Goal: Information Seeking & Learning: Learn about a topic

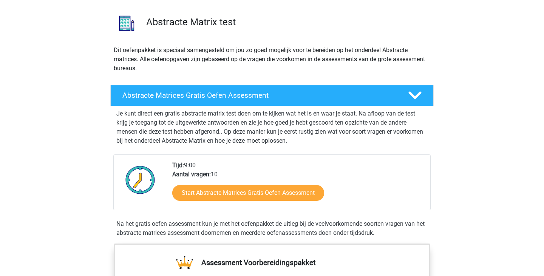
scroll to position [51, 0]
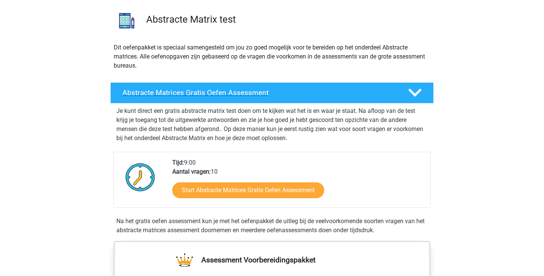
click at [319, 91] on h4 "Abstracte Matrices Gratis Oefen Assessment" at bounding box center [259, 92] width 274 height 9
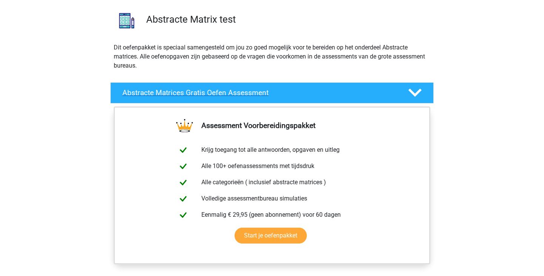
click at [319, 91] on h4 "Abstracte Matrices Gratis Oefen Assessment" at bounding box center [259, 92] width 274 height 9
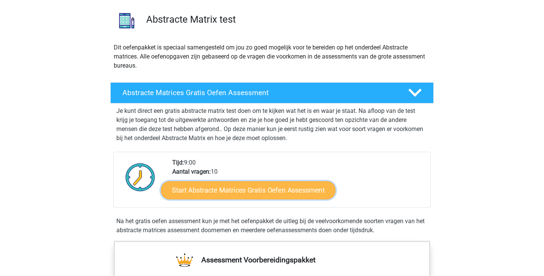
click at [278, 192] on link "Start Abstracte Matrices Gratis Oefen Assessment" at bounding box center [248, 190] width 175 height 18
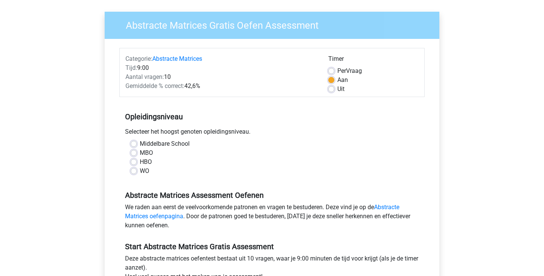
scroll to position [57, 0]
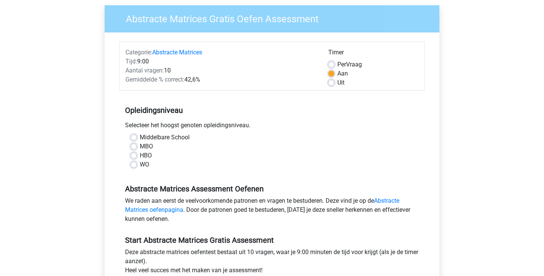
click at [140, 164] on label "WO" at bounding box center [144, 164] width 9 height 9
click at [134, 164] on input "WO" at bounding box center [134, 164] width 6 height 8
radio input "true"
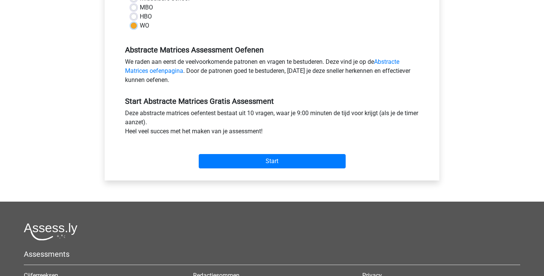
scroll to position [200, 0]
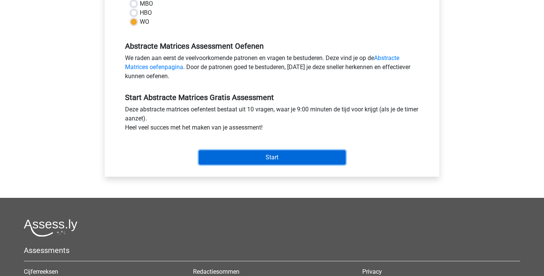
click at [244, 160] on input "Start" at bounding box center [272, 157] width 147 height 14
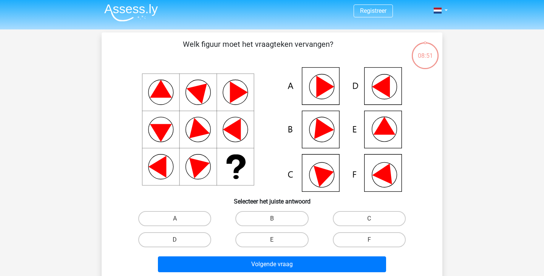
scroll to position [4, 0]
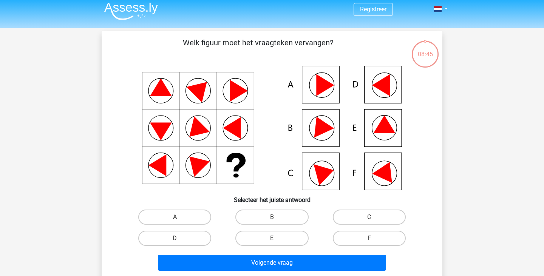
click at [277, 241] on input "E" at bounding box center [274, 240] width 5 height 5
radio input "true"
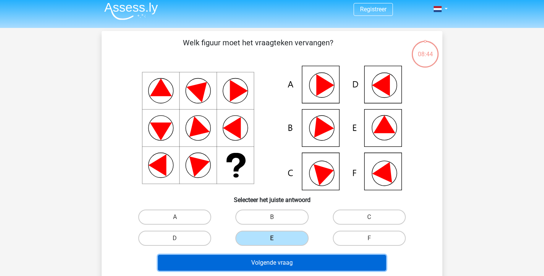
click at [294, 265] on button "Volgende vraag" at bounding box center [272, 263] width 229 height 16
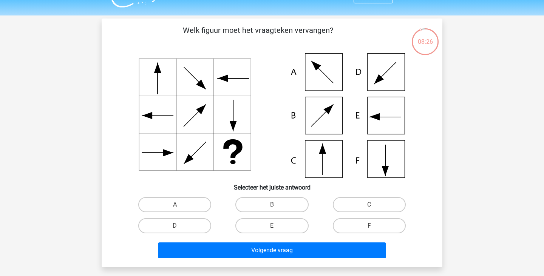
scroll to position [16, 0]
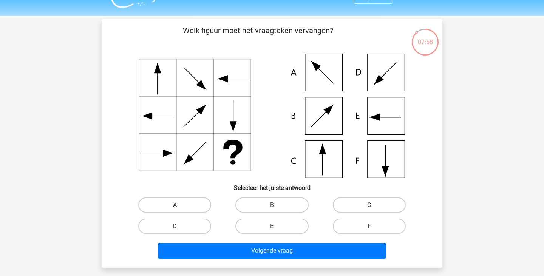
click at [347, 206] on label "C" at bounding box center [369, 205] width 73 height 15
click at [369, 206] on input "C" at bounding box center [371, 207] width 5 height 5
radio input "true"
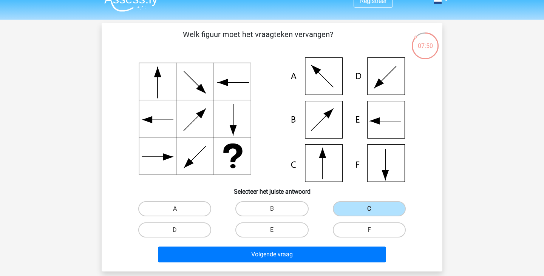
scroll to position [12, 0]
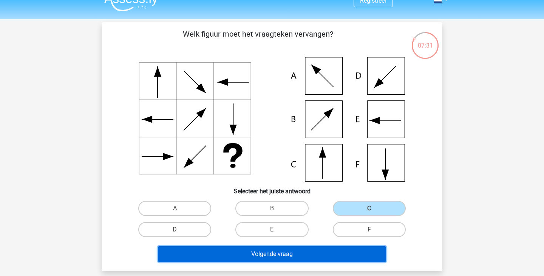
click at [283, 252] on button "Volgende vraag" at bounding box center [272, 254] width 229 height 16
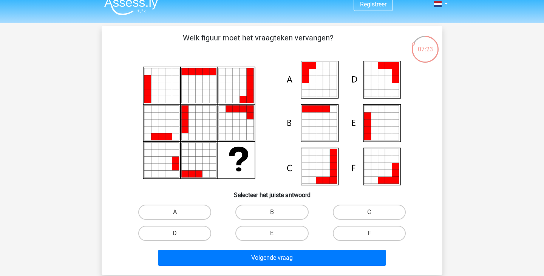
scroll to position [11, 0]
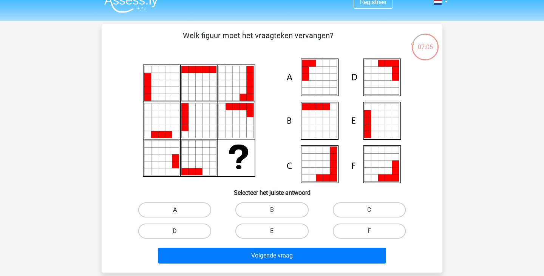
click at [178, 216] on label "A" at bounding box center [174, 210] width 73 height 15
click at [178, 215] on input "A" at bounding box center [177, 212] width 5 height 5
radio input "true"
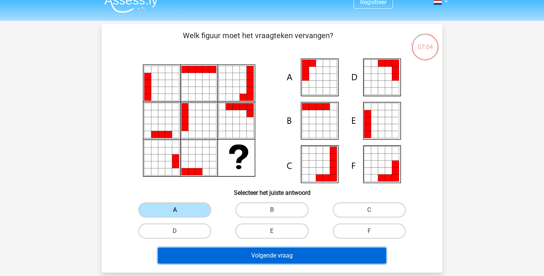
click at [229, 251] on button "Volgende vraag" at bounding box center [272, 256] width 229 height 16
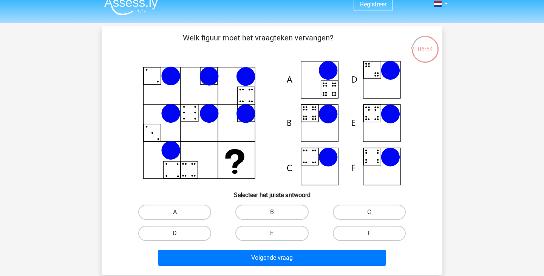
scroll to position [9, 0]
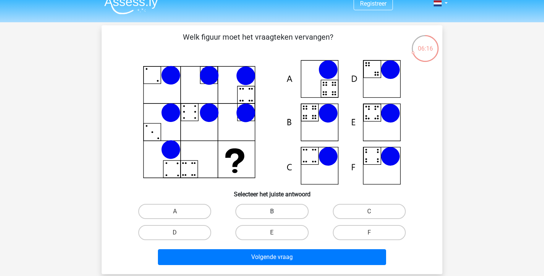
click at [271, 213] on label "B" at bounding box center [271, 211] width 73 height 15
click at [272, 213] on input "B" at bounding box center [274, 214] width 5 height 5
radio input "true"
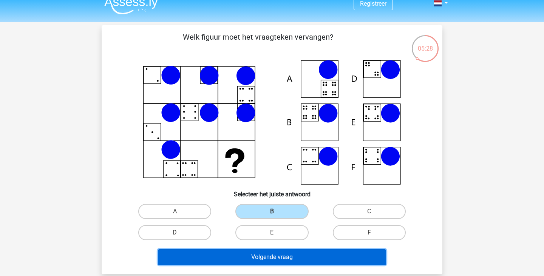
click at [313, 258] on button "Volgende vraag" at bounding box center [272, 257] width 229 height 16
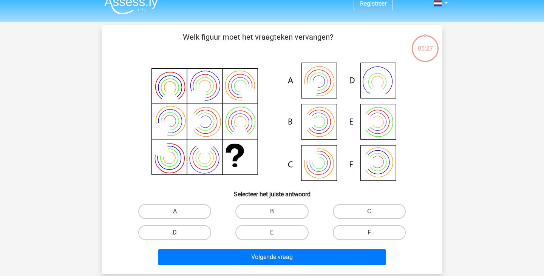
scroll to position [35, 0]
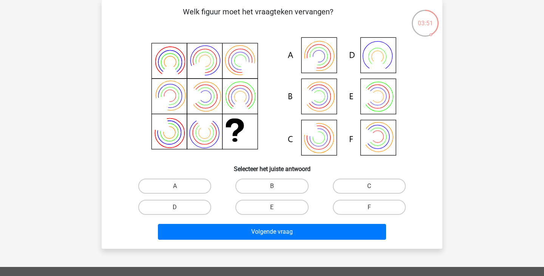
click at [319, 96] on icon at bounding box center [312, 96] width 17 height 21
click at [281, 187] on label "B" at bounding box center [271, 186] width 73 height 15
click at [277, 187] on input "B" at bounding box center [274, 188] width 5 height 5
radio input "true"
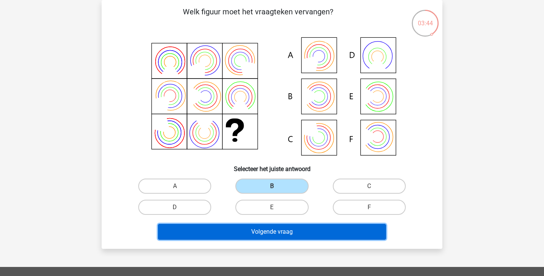
click at [288, 232] on button "Volgende vraag" at bounding box center [272, 232] width 229 height 16
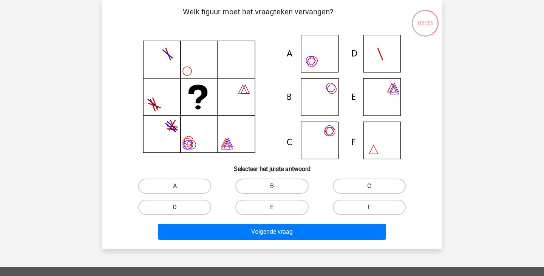
click at [354, 186] on label "C" at bounding box center [369, 186] width 73 height 15
click at [369, 186] on input "C" at bounding box center [371, 188] width 5 height 5
radio input "true"
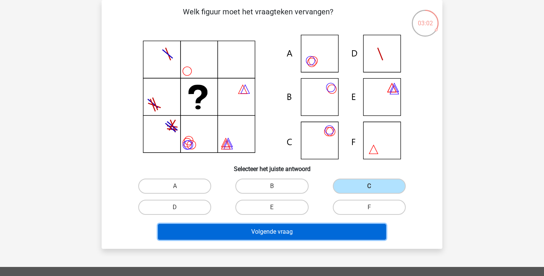
click at [300, 235] on button "Volgende vraag" at bounding box center [272, 232] width 229 height 16
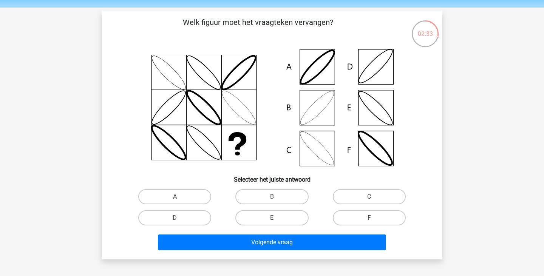
scroll to position [26, 0]
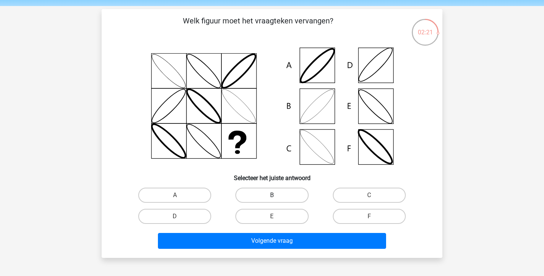
click at [274, 193] on label "B" at bounding box center [271, 195] width 73 height 15
click at [274, 195] on input "B" at bounding box center [274, 197] width 5 height 5
radio input "true"
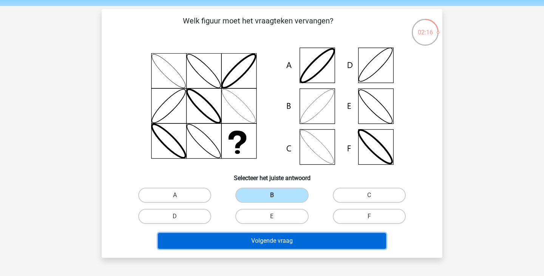
click at [289, 240] on button "Volgende vraag" at bounding box center [272, 241] width 229 height 16
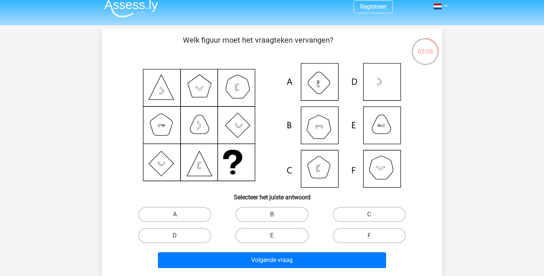
scroll to position [6, 0]
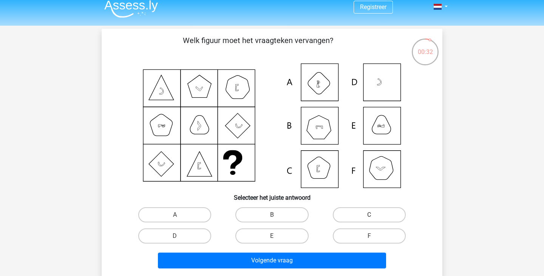
click at [363, 217] on label "C" at bounding box center [369, 214] width 73 height 15
click at [369, 217] on input "C" at bounding box center [371, 217] width 5 height 5
radio input "true"
click at [358, 252] on div "Volgende vraag" at bounding box center [272, 259] width 317 height 25
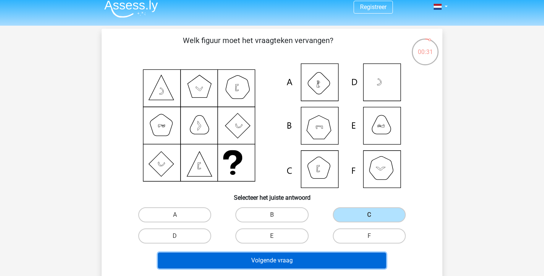
click at [358, 257] on button "Volgende vraag" at bounding box center [272, 261] width 229 height 16
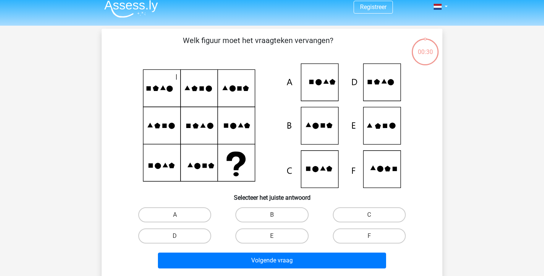
scroll to position [35, 0]
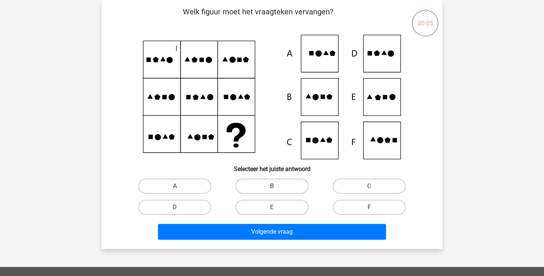
click at [284, 184] on label "B" at bounding box center [271, 186] width 73 height 15
click at [277, 186] on input "B" at bounding box center [274, 188] width 5 height 5
radio input "true"
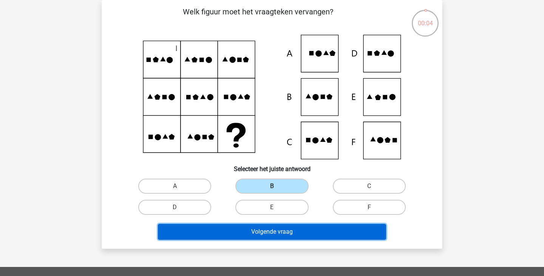
click at [283, 230] on button "Volgende vraag" at bounding box center [272, 232] width 229 height 16
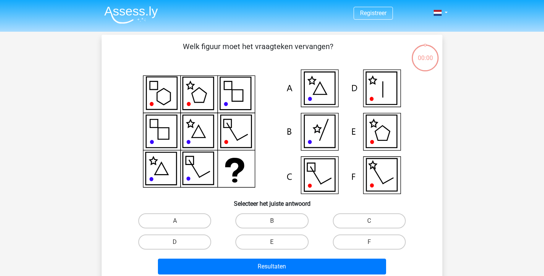
scroll to position [35, 0]
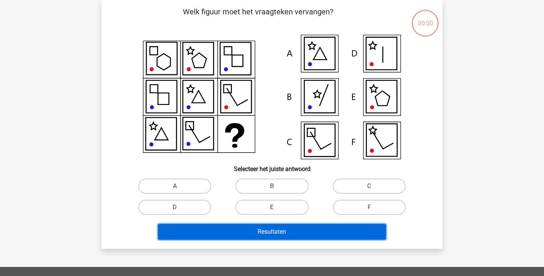
click at [278, 234] on button "Resultaten" at bounding box center [272, 232] width 229 height 16
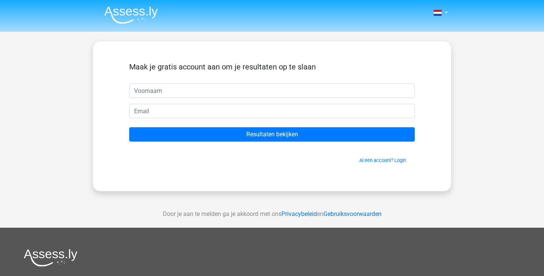
type input ","
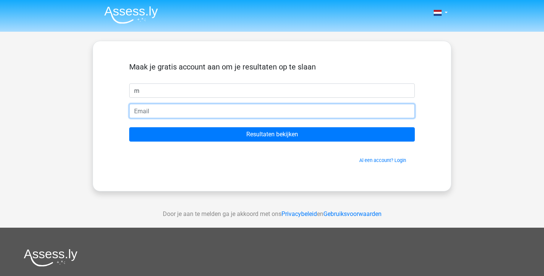
click at [236, 112] on input "email" at bounding box center [272, 111] width 286 height 14
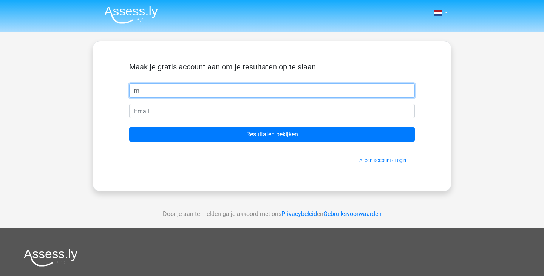
click at [191, 91] on input "m" at bounding box center [272, 91] width 286 height 14
type input "marijn"
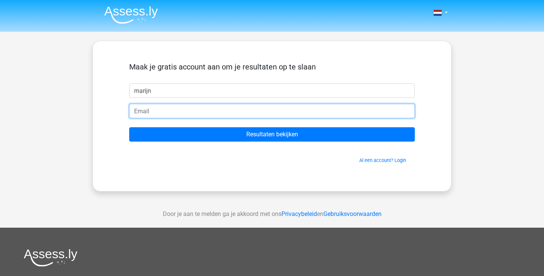
click at [171, 111] on input "email" at bounding box center [272, 111] width 286 height 14
type input "[EMAIL_ADDRESS][DOMAIN_NAME]"
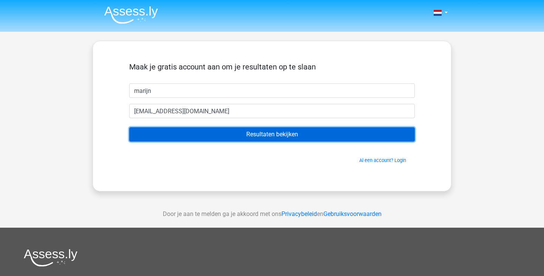
click at [220, 135] on input "Resultaten bekijken" at bounding box center [272, 134] width 286 height 14
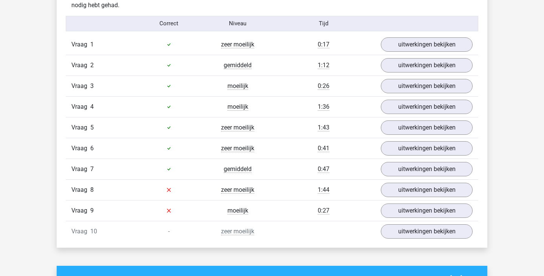
scroll to position [619, 0]
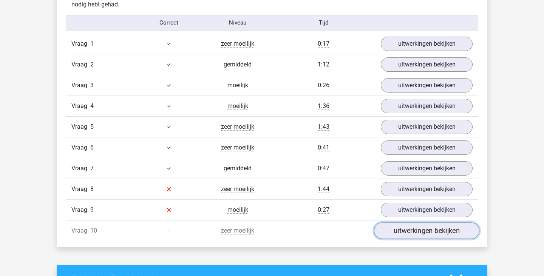
click at [392, 232] on link "uitwerkingen bekijken" at bounding box center [426, 231] width 105 height 17
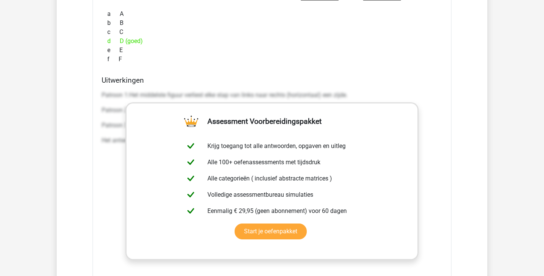
scroll to position [1012, 0]
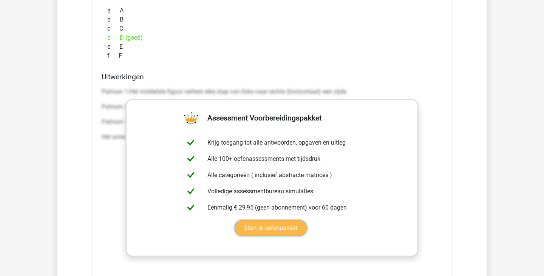
click at [283, 227] on link "Start je oefenpakket" at bounding box center [271, 228] width 72 height 16
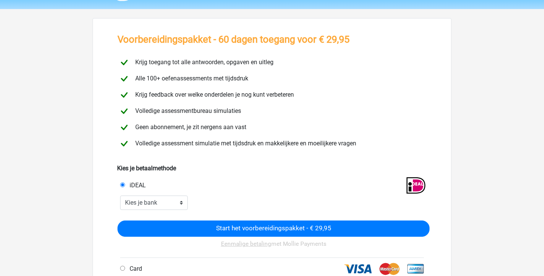
scroll to position [26, 0]
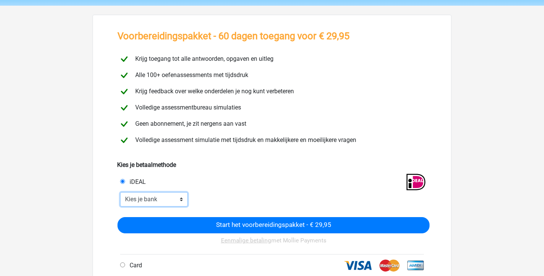
click at [170, 201] on select "Kies je bank ABN AMRO ING Rabobank ASN Bank bunq Knab N26 NN Regiobank Revolut …" at bounding box center [154, 199] width 68 height 14
select select "ideal_ABNANL2A"
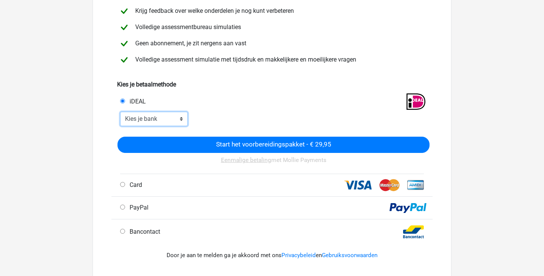
scroll to position [93, 0]
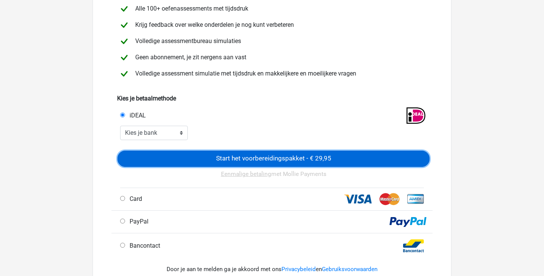
click at [269, 160] on input "Start het voorbereidingspakket - € 29,95" at bounding box center [274, 159] width 312 height 16
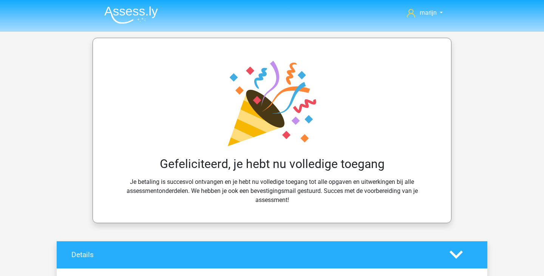
click at [433, 7] on nav "marijn [EMAIL_ADDRESS][DOMAIN_NAME]" at bounding box center [272, 13] width 348 height 25
click at [433, 11] on span "marijn" at bounding box center [428, 12] width 17 height 7
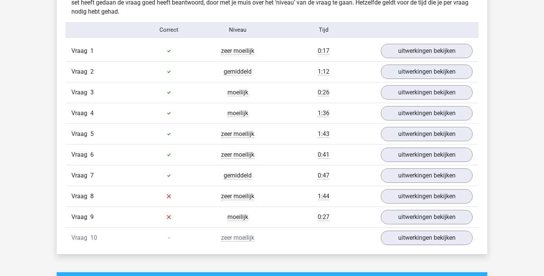
scroll to position [658, 0]
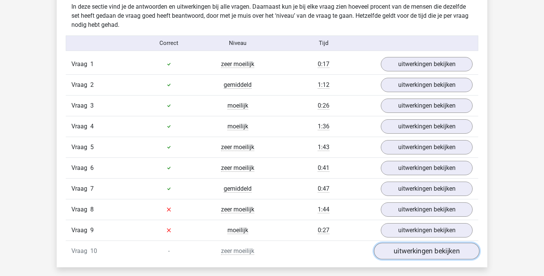
click at [423, 252] on link "uitwerkingen bekijken" at bounding box center [426, 251] width 105 height 17
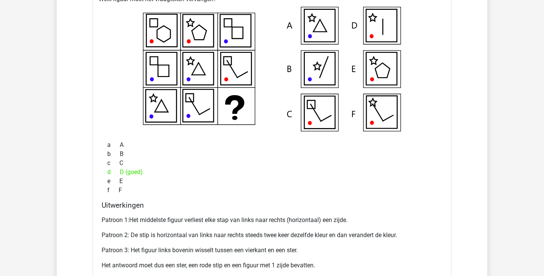
scroll to position [937, 0]
drag, startPoint x: 150, startPoint y: 234, endPoint x: 196, endPoint y: 235, distance: 45.7
click at [196, 235] on p "Patroon 2: De stip is horizontaal van links naar rechts steeds twee keer dezelf…" at bounding box center [272, 235] width 341 height 9
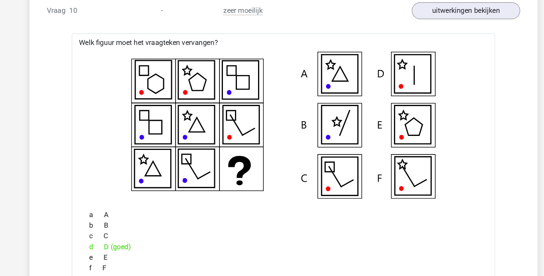
scroll to position [899, 0]
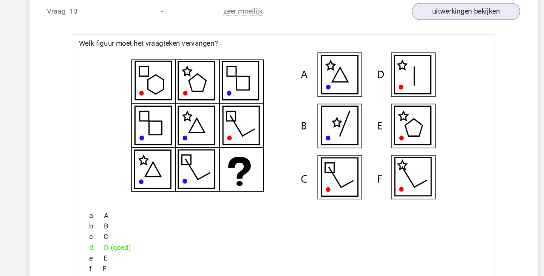
click at [387, 67] on icon at bounding box center [381, 63] width 31 height 32
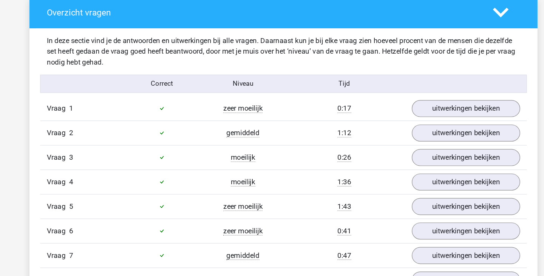
scroll to position [593, 0]
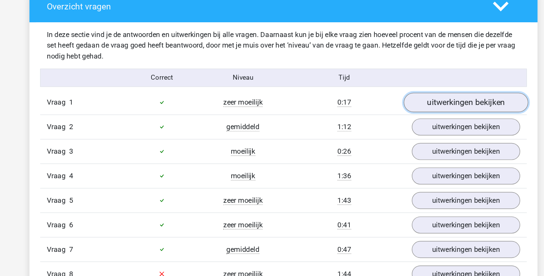
click at [415, 126] on link "uitwerkingen bekijken" at bounding box center [426, 129] width 105 height 17
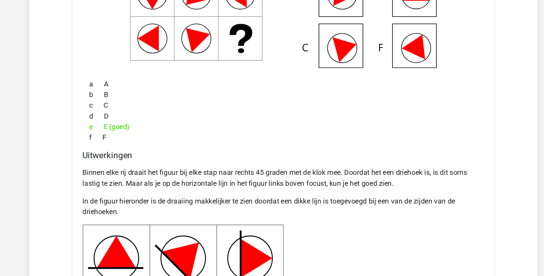
scroll to position [823, 0]
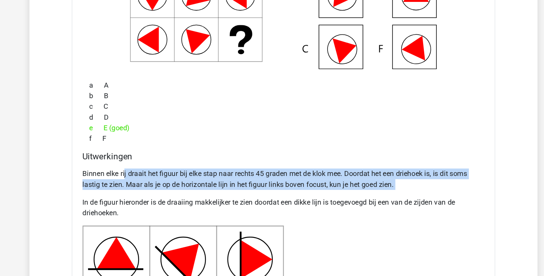
drag, startPoint x: 138, startPoint y: 144, endPoint x: 174, endPoint y: 163, distance: 41.2
click at [174, 163] on div "Binnen elke rij draait het figuur bij elke stap naar rechts 45 graden met de kl…" at bounding box center [272, 252] width 341 height 225
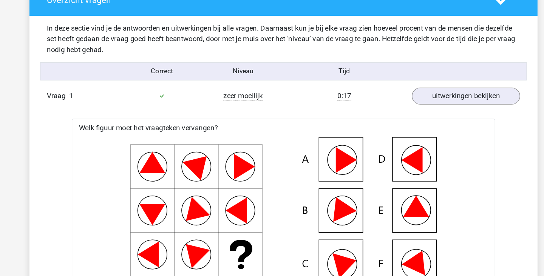
scroll to position [640, 0]
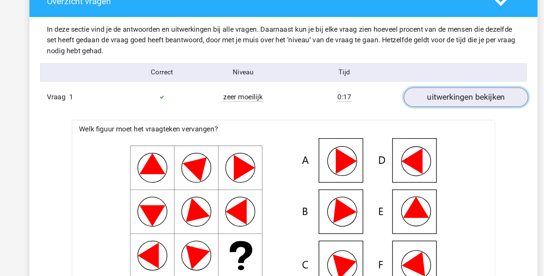
click at [401, 85] on link "uitwerkingen bekijken" at bounding box center [426, 82] width 105 height 17
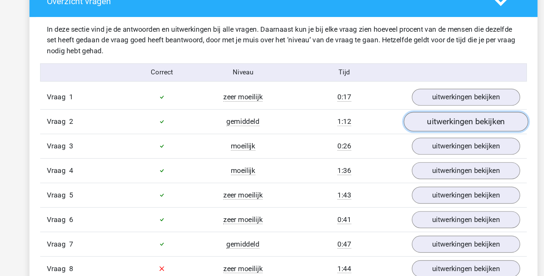
click at [404, 97] on link "uitwerkingen bekijken" at bounding box center [426, 103] width 105 height 17
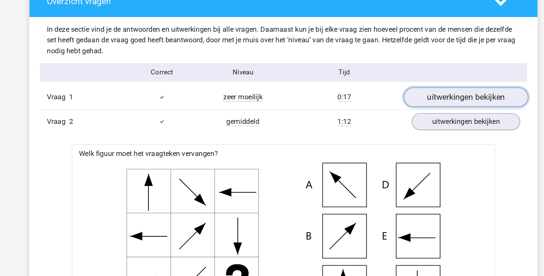
click at [404, 87] on link "uitwerkingen bekijken" at bounding box center [426, 82] width 105 height 17
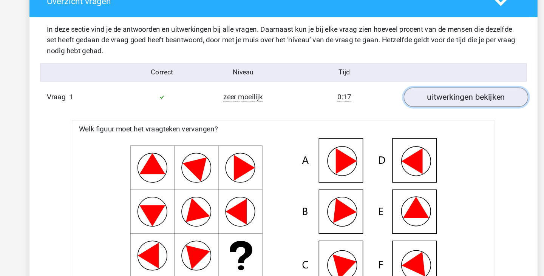
click at [404, 84] on link "uitwerkingen bekijken" at bounding box center [426, 82] width 105 height 17
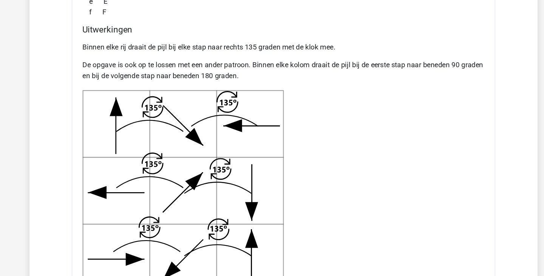
scroll to position [910, 0]
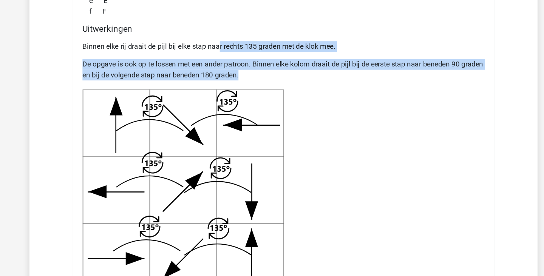
drag, startPoint x: 218, startPoint y: 79, endPoint x: 255, endPoint y: 103, distance: 43.5
click at [255, 103] on div "Binnen elke rij draait de pijl bij elke stap naar rechts 135 graden met de klok…" at bounding box center [272, 183] width 341 height 218
click at [255, 103] on p "De opgave is ook op te lossen met een ander patroon. Binnen elke kolom draait d…" at bounding box center [272, 101] width 341 height 18
drag, startPoint x: 255, startPoint y: 103, endPoint x: 136, endPoint y: 82, distance: 120.5
click at [136, 82] on div "Binnen elke rij draait de pijl bij elke stap naar rechts 135 graden met de klok…" at bounding box center [272, 183] width 341 height 218
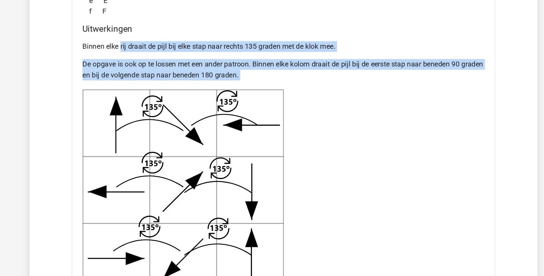
click at [136, 82] on p "Binnen elke rij draait de pijl bij elke stap naar rechts 135 graden met de klok…" at bounding box center [272, 81] width 341 height 9
drag, startPoint x: 99, startPoint y: 81, endPoint x: 233, endPoint y: 102, distance: 135.9
click at [234, 103] on div "Uitwerkingen Binnen elke rij draait de pijl bij elke stap naar rechts 135 grade…" at bounding box center [272, 176] width 347 height 229
click at [233, 102] on p "De opgave is ook op te lossen met een ander patroon. Binnen elke kolom draait d…" at bounding box center [272, 101] width 341 height 18
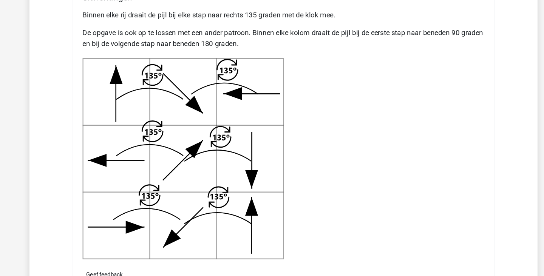
scroll to position [937, 0]
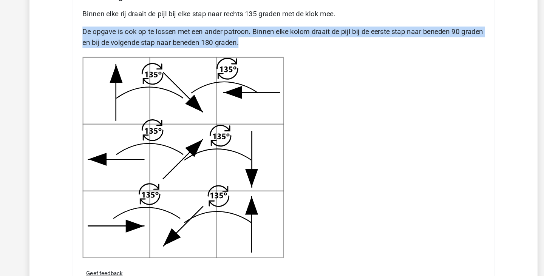
drag, startPoint x: 192, startPoint y: 60, endPoint x: 268, endPoint y: 79, distance: 78.0
click at [268, 79] on div "Binnen elke rij draait de pijl bij elke stap naar rechts 135 graden met de klok…" at bounding box center [272, 155] width 341 height 218
click at [268, 79] on p "De opgave is ook op te lossen met een ander patroon. Binnen elke kolom draait d…" at bounding box center [272, 74] width 341 height 18
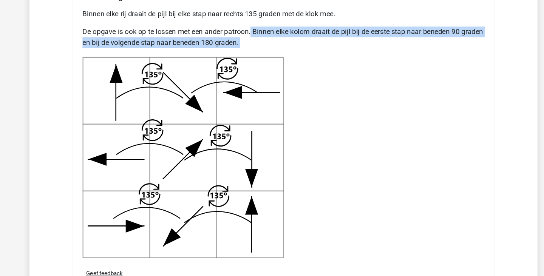
drag, startPoint x: 268, startPoint y: 79, endPoint x: 245, endPoint y: 68, distance: 25.9
click at [245, 68] on p "De opgave is ook op te lossen met een ander patroon. Binnen elke kolom draait d…" at bounding box center [272, 74] width 341 height 18
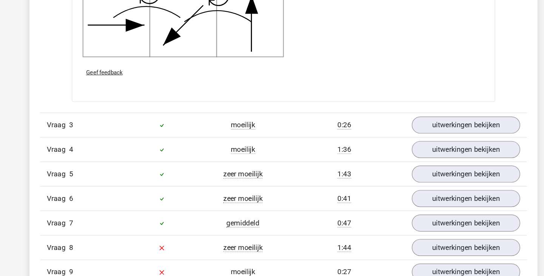
scroll to position [1115, 0]
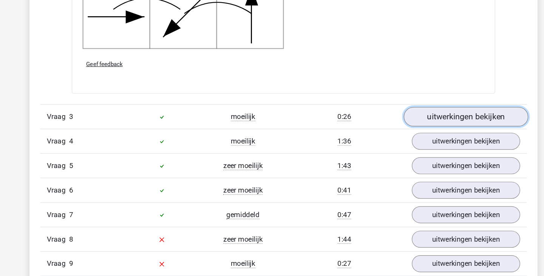
click at [394, 144] on link "uitwerkingen bekijken" at bounding box center [426, 141] width 105 height 17
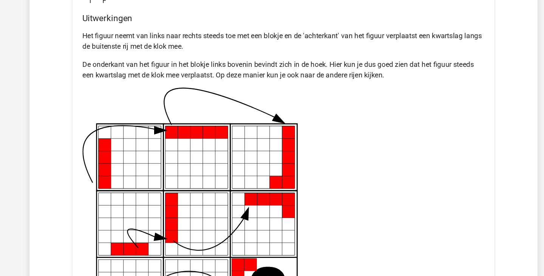
scroll to position [1466, 0]
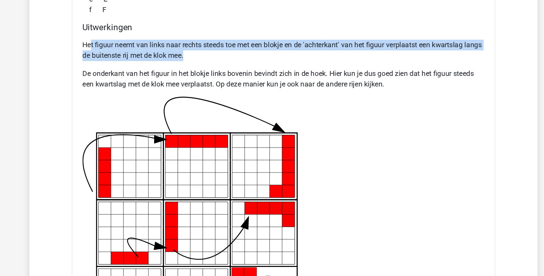
drag, startPoint x: 108, startPoint y: 37, endPoint x: 215, endPoint y: 47, distance: 106.6
click at [215, 47] on p "Het figuur neemt van links naar rechts steeds toe met een blokje en de 'achterk…" at bounding box center [272, 43] width 341 height 18
drag, startPoint x: 215, startPoint y: 47, endPoint x: 102, endPoint y: 39, distance: 112.5
click at [102, 39] on p "Het figuur neemt van links naar rechts steeds toe met een blokje en de 'achterk…" at bounding box center [272, 43] width 341 height 18
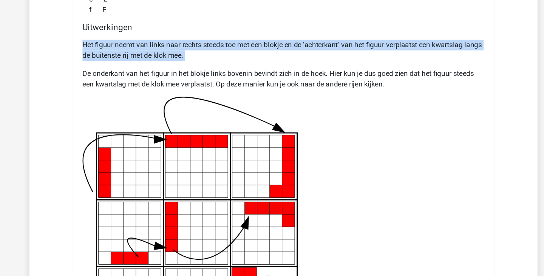
click at [102, 39] on p "Het figuur neemt van links naar rechts steeds toe met een blokje en de 'achterk…" at bounding box center [272, 43] width 341 height 18
drag, startPoint x: 102, startPoint y: 39, endPoint x: 201, endPoint y: 43, distance: 98.7
click at [201, 43] on p "Het figuur neemt van links naar rechts steeds toe met een blokje en de 'achterk…" at bounding box center [272, 43] width 341 height 18
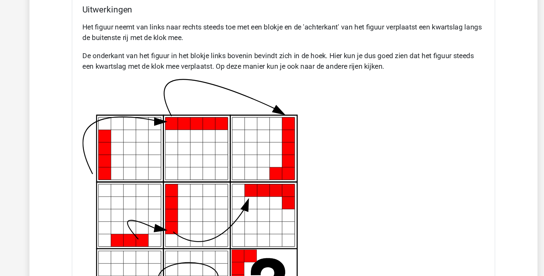
scroll to position [1481, 0]
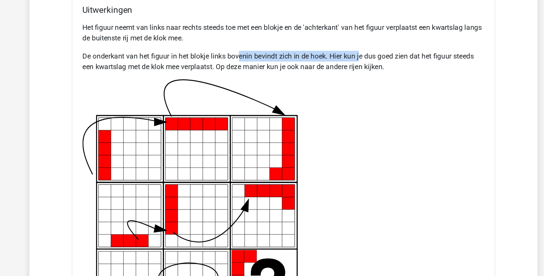
drag, startPoint x: 234, startPoint y: 43, endPoint x: 336, endPoint y: 45, distance: 102.1
click at [336, 45] on p "De onderkant van het figuur in het blokje links bovenin bevindt zich in de hoek…" at bounding box center [272, 52] width 341 height 18
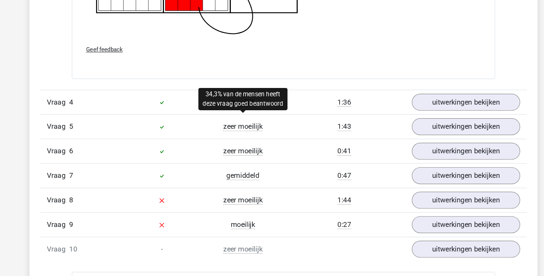
scroll to position [1713, 0]
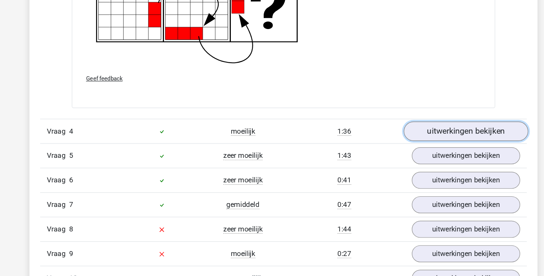
click at [396, 114] on link "uitwerkingen bekijken" at bounding box center [426, 111] width 105 height 17
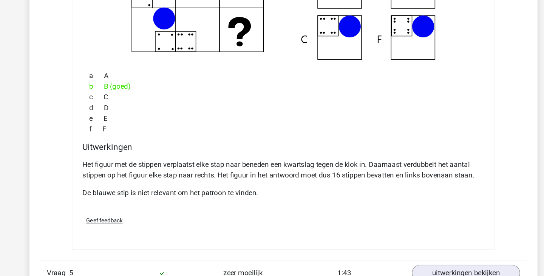
scroll to position [1893, 0]
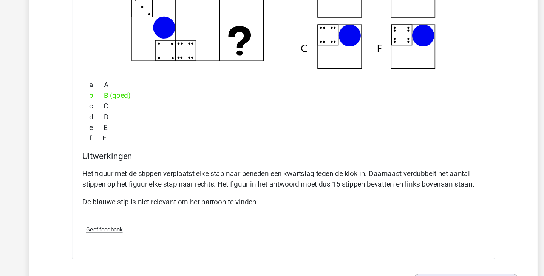
drag, startPoint x: 263, startPoint y: 184, endPoint x: 320, endPoint y: 190, distance: 56.6
click at [320, 190] on p "Het figuur met de stippen verplaatst elke stap naar beneden een kwartslag tegen…" at bounding box center [272, 184] width 341 height 18
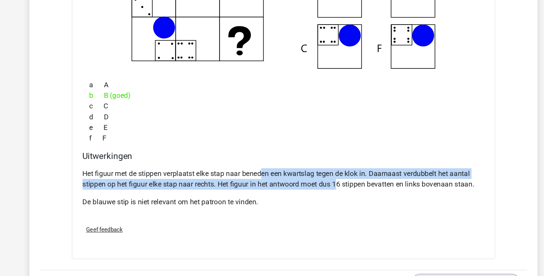
drag, startPoint x: 320, startPoint y: 190, endPoint x: 254, endPoint y: 181, distance: 66.4
click at [254, 181] on p "Het figuur met de stippen verplaatst elke stap naar beneden een kwartslag tegen…" at bounding box center [272, 184] width 341 height 18
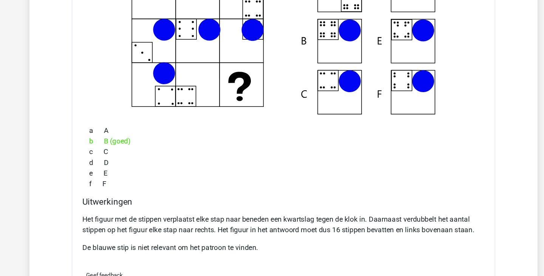
scroll to position [1849, 0]
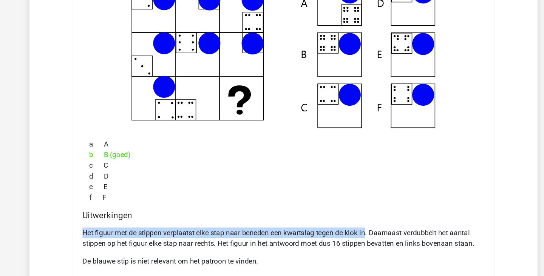
drag, startPoint x: 101, startPoint y: 225, endPoint x: 345, endPoint y: 224, distance: 244.1
click at [345, 224] on div "Uitwerkingen Het figuur met de stippen verplaatst elke stap naar beneden een kw…" at bounding box center [272, 232] width 347 height 57
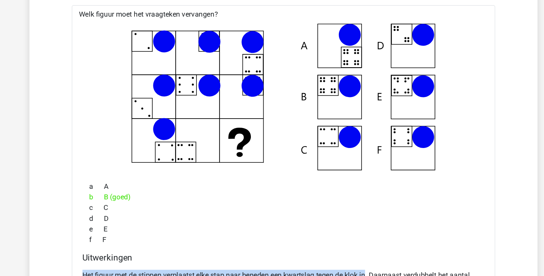
scroll to position [1838, 0]
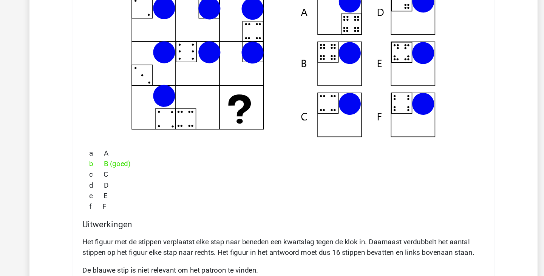
click at [249, 210] on div "a A b B (goed) c C d D e E f F" at bounding box center [272, 182] width 341 height 60
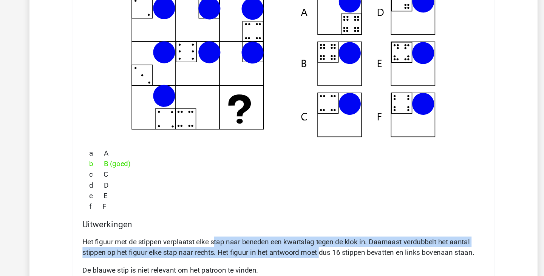
drag, startPoint x: 215, startPoint y: 230, endPoint x: 305, endPoint y: 243, distance: 90.4
click at [305, 243] on p "Het figuur met de stippen verplaatst elke stap naar beneden een kwartslag tegen…" at bounding box center [272, 239] width 341 height 18
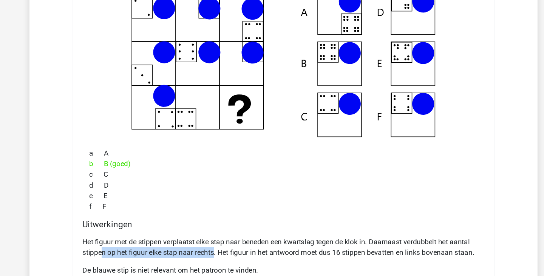
drag, startPoint x: 214, startPoint y: 244, endPoint x: 119, endPoint y: 244, distance: 94.8
click at [119, 244] on p "Het figuur met de stippen verplaatst elke stap naar beneden een kwartslag tegen…" at bounding box center [272, 239] width 341 height 18
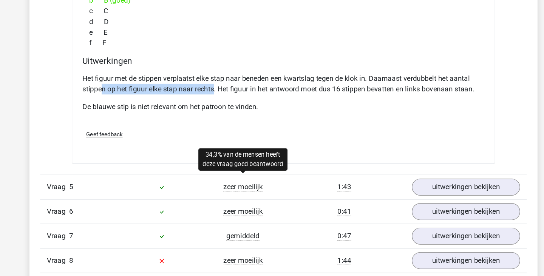
scroll to position [1990, 0]
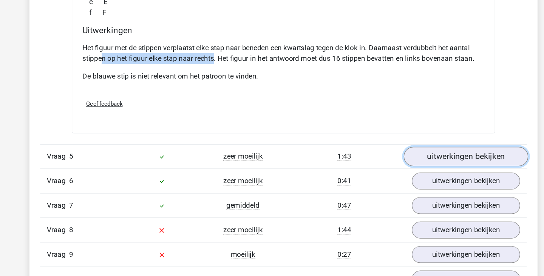
click at [384, 172] on link "uitwerkingen bekijken" at bounding box center [426, 174] width 105 height 17
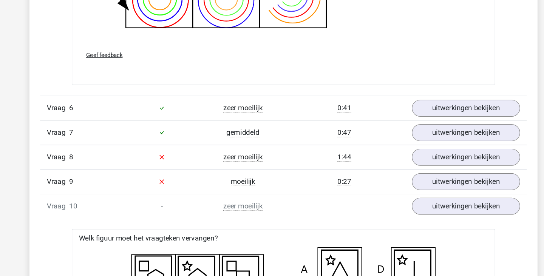
scroll to position [2542, 0]
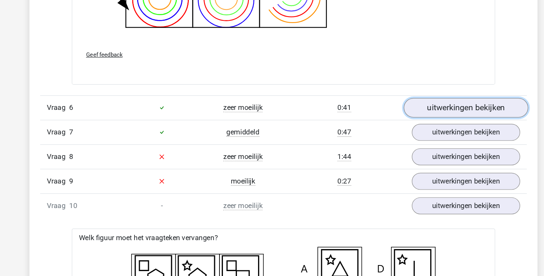
click at [415, 130] on link "uitwerkingen bekijken" at bounding box center [426, 133] width 105 height 17
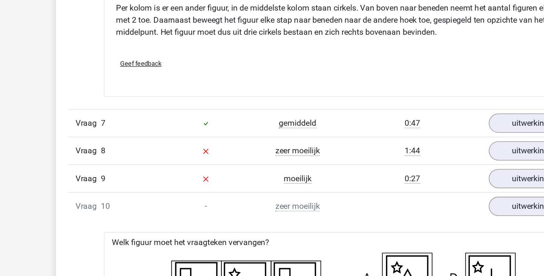
scroll to position [2848, 0]
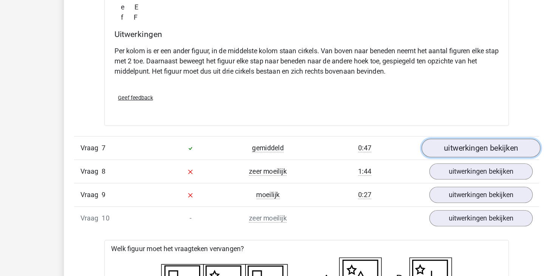
click at [401, 164] on link "uitwerkingen bekijken" at bounding box center [426, 162] width 105 height 17
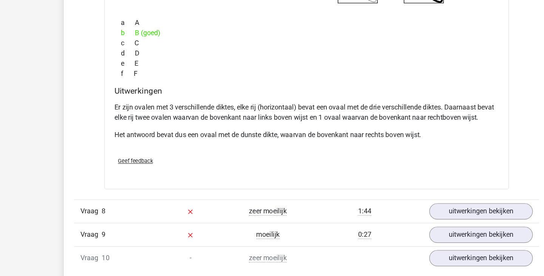
scroll to position [3154, 0]
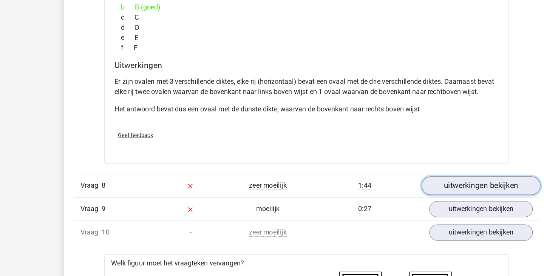
click at [388, 195] on link "uitwerkingen bekijken" at bounding box center [426, 196] width 105 height 17
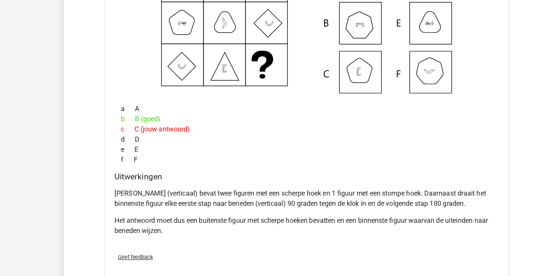
scroll to position [3396, 0]
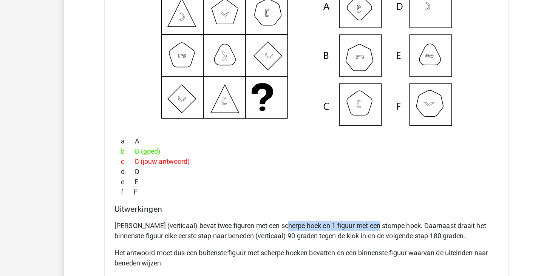
drag, startPoint x: 250, startPoint y: 204, endPoint x: 332, endPoint y: 204, distance: 82.0
click at [332, 204] on p "Elke kolom (verticaal) bevat twee figuren met een scherpe hoek en 1 figuur met …" at bounding box center [272, 207] width 341 height 18
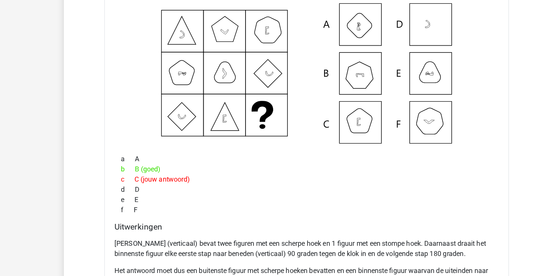
scroll to position [3379, 0]
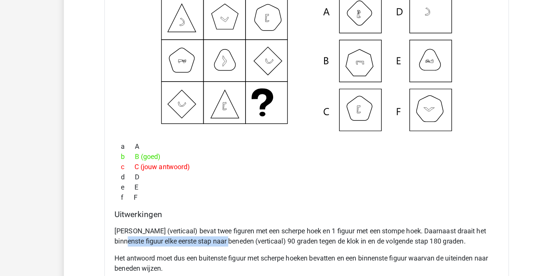
drag, startPoint x: 212, startPoint y: 228, endPoint x: 122, endPoint y: 227, distance: 89.9
click at [122, 227] on p "Elke kolom (verticaal) bevat twee figuren met een scherpe hoek en 1 figuur met …" at bounding box center [272, 224] width 341 height 18
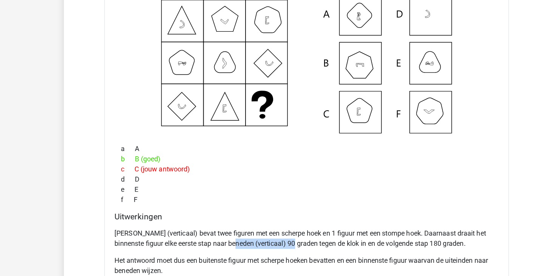
drag, startPoint x: 219, startPoint y: 227, endPoint x: 271, endPoint y: 227, distance: 51.4
click at [271, 227] on p "Elke kolom (verticaal) bevat twee figuren met een scherpe hoek en 1 figuur met …" at bounding box center [272, 224] width 341 height 18
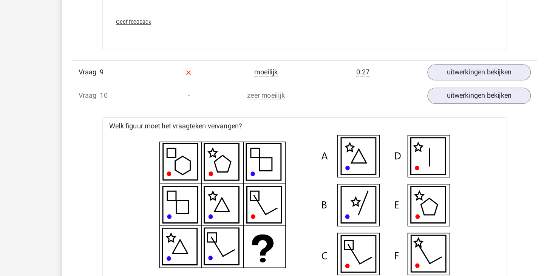
scroll to position [3612, 0]
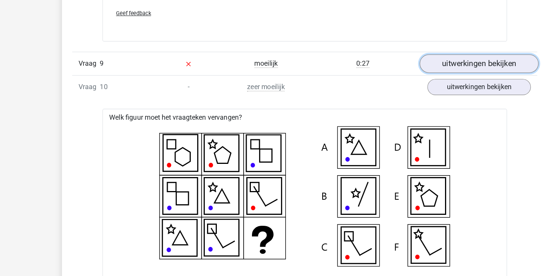
click at [449, 91] on link "uitwerkingen bekijken" at bounding box center [426, 87] width 105 height 17
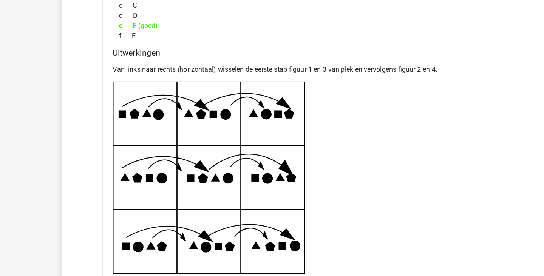
scroll to position [3856, 0]
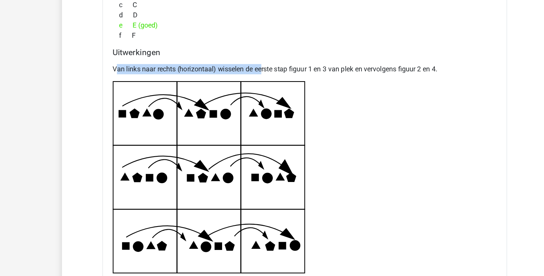
drag, startPoint x: 105, startPoint y: 95, endPoint x: 234, endPoint y: 94, distance: 128.1
click at [234, 94] on p "Van links naar rechts (horizontaal) wisselen de eerste stap figuur 1 en 3 van p…" at bounding box center [272, 92] width 341 height 9
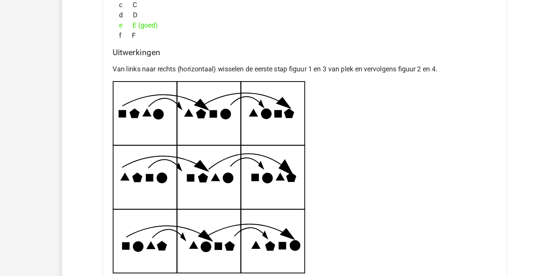
click at [315, 112] on div "Van links naar rechts (horizontaal) wisselen de eerste stap figuur 1 en 3 van p…" at bounding box center [272, 181] width 341 height 192
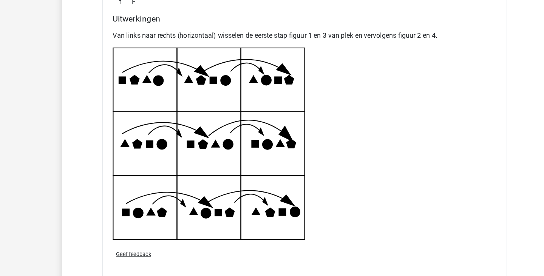
scroll to position [3888, 0]
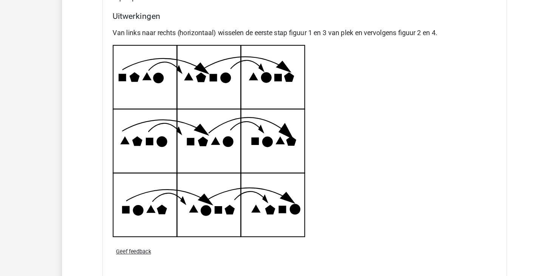
drag, startPoint x: 106, startPoint y: 98, endPoint x: 124, endPoint y: 98, distance: 18.5
click at [124, 98] on icon at bounding box center [187, 156] width 171 height 171
drag, startPoint x: 283, startPoint y: 57, endPoint x: 322, endPoint y: 62, distance: 39.9
click at [322, 62] on p "Van links naar rechts (horizontaal) wisselen de eerste stap figuur 1 en 3 van p…" at bounding box center [272, 60] width 341 height 9
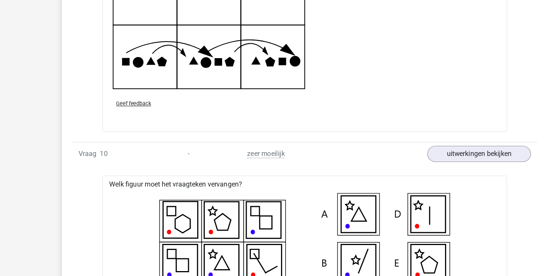
scroll to position [4025, 0]
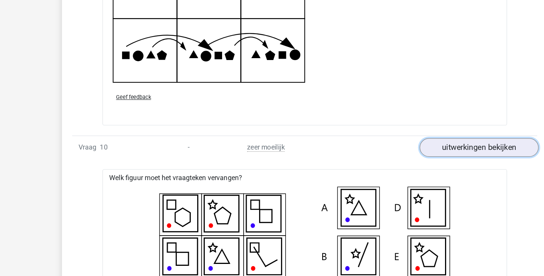
click at [390, 164] on link "uitwerkingen bekijken" at bounding box center [426, 162] width 105 height 17
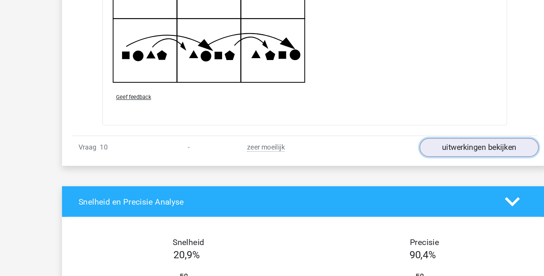
click at [390, 164] on link "uitwerkingen bekijken" at bounding box center [426, 162] width 105 height 17
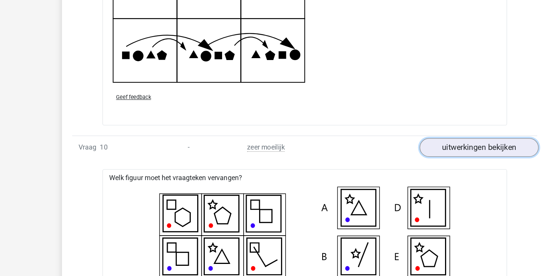
click at [390, 164] on link "uitwerkingen bekijken" at bounding box center [426, 162] width 105 height 17
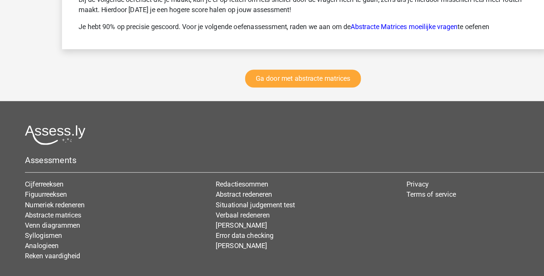
scroll to position [4563, 0]
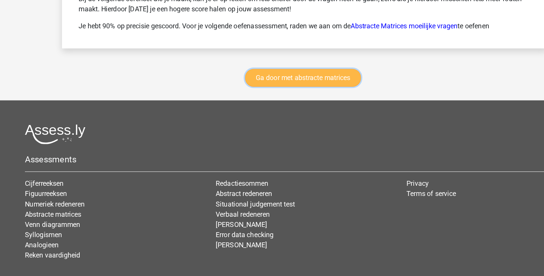
click at [306, 100] on link "Ga door met abstracte matrices" at bounding box center [270, 100] width 103 height 16
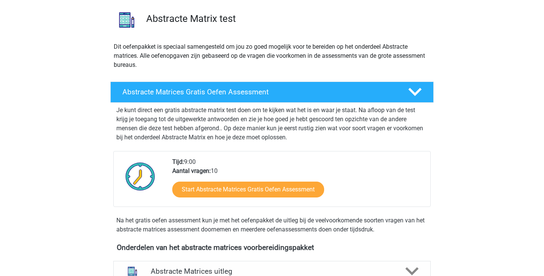
scroll to position [53, 0]
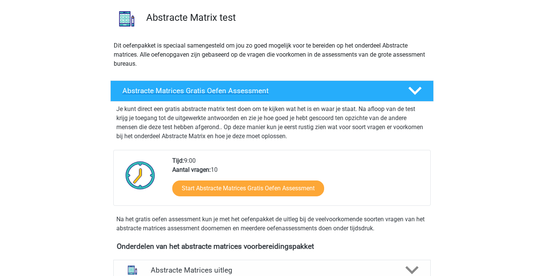
click at [320, 84] on div "Abstracte Matrices Gratis Oefen Assessment" at bounding box center [271, 90] width 323 height 21
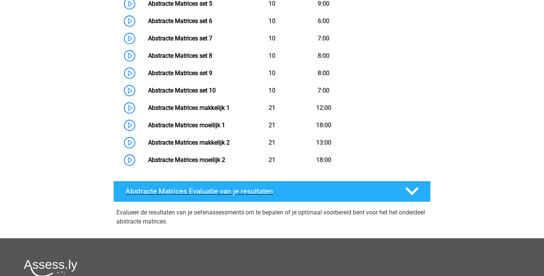
scroll to position [346, 0]
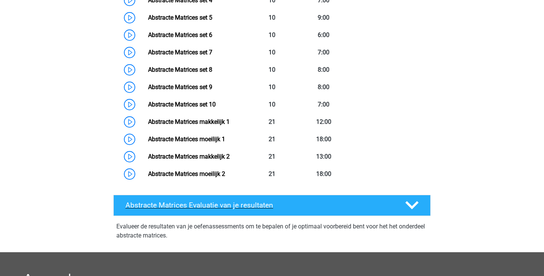
click at [260, 207] on h4 "Abstracte Matrices Evaluatie van je resultaten" at bounding box center [259, 205] width 268 height 9
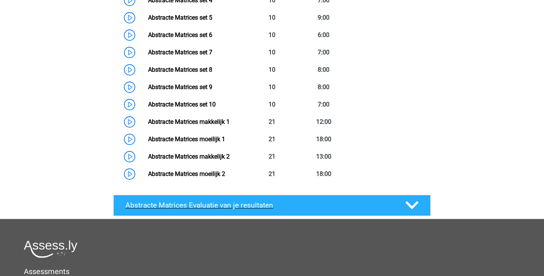
click at [282, 203] on h4 "Abstracte Matrices Evaluatie van je resultaten" at bounding box center [259, 205] width 268 height 9
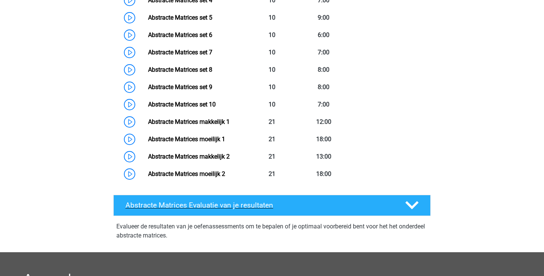
click at [282, 203] on h4 "Abstracte Matrices Evaluatie van je resultaten" at bounding box center [259, 205] width 268 height 9
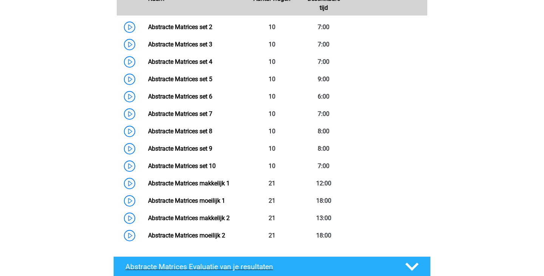
scroll to position [249, 0]
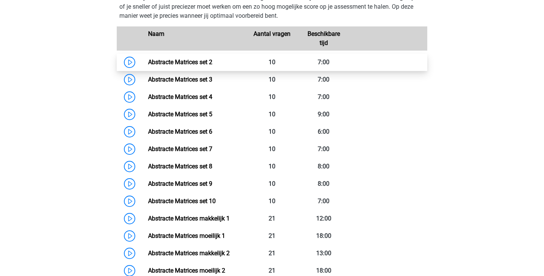
click at [199, 66] on link "Abstracte Matrices set 2" at bounding box center [180, 62] width 64 height 7
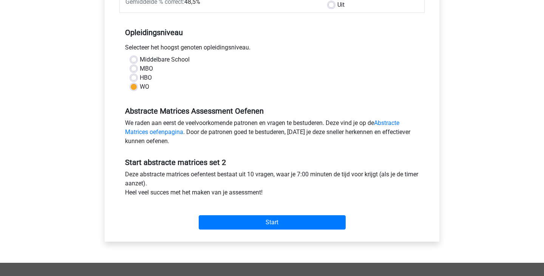
scroll to position [136, 0]
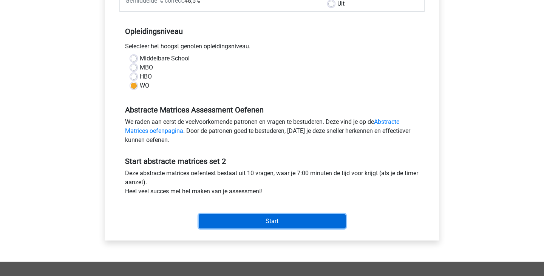
click at [295, 221] on input "Start" at bounding box center [272, 221] width 147 height 14
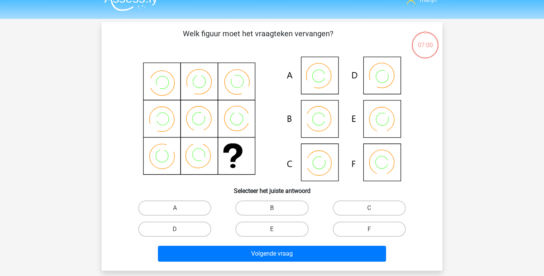
scroll to position [14, 0]
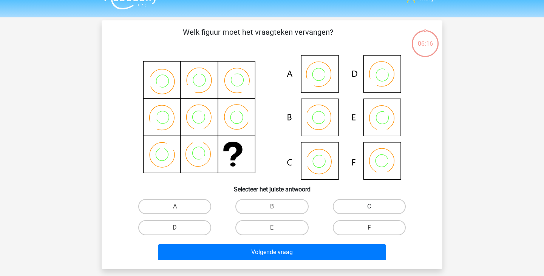
click at [355, 204] on label "C" at bounding box center [369, 206] width 73 height 15
click at [369, 207] on input "C" at bounding box center [371, 209] width 5 height 5
radio input "true"
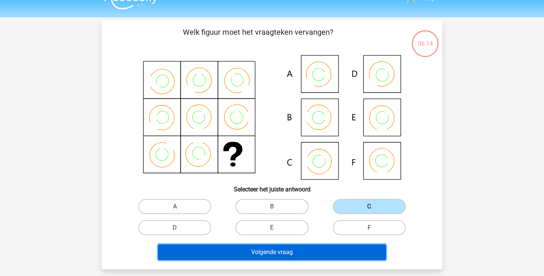
click at [324, 256] on button "Volgende vraag" at bounding box center [272, 252] width 229 height 16
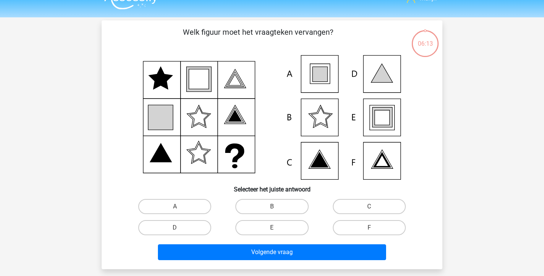
scroll to position [35, 0]
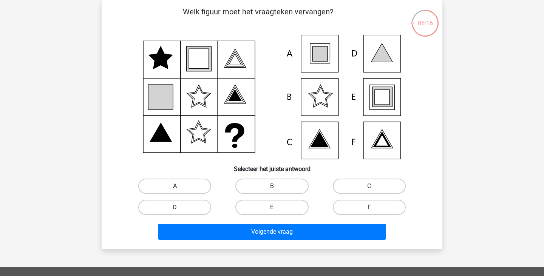
click at [187, 189] on label "A" at bounding box center [174, 186] width 73 height 15
click at [180, 189] on input "A" at bounding box center [177, 188] width 5 height 5
radio input "true"
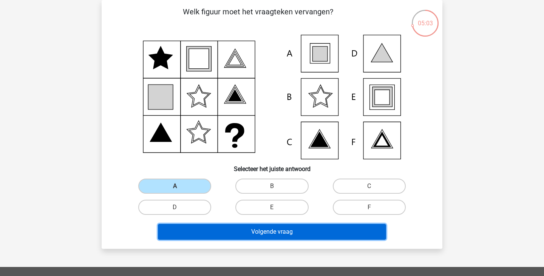
click at [223, 240] on button "Volgende vraag" at bounding box center [272, 232] width 229 height 16
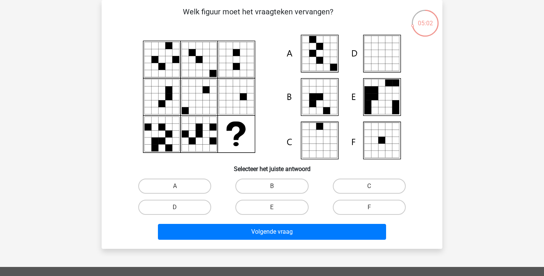
scroll to position [27, 0]
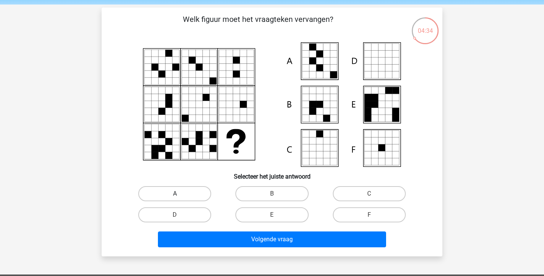
click at [193, 190] on label "A" at bounding box center [174, 193] width 73 height 15
click at [180, 194] on input "A" at bounding box center [177, 196] width 5 height 5
radio input "true"
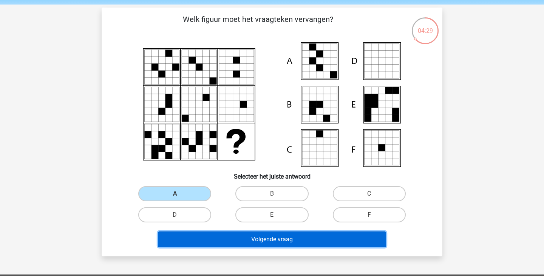
click at [274, 241] on button "Volgende vraag" at bounding box center [272, 240] width 229 height 16
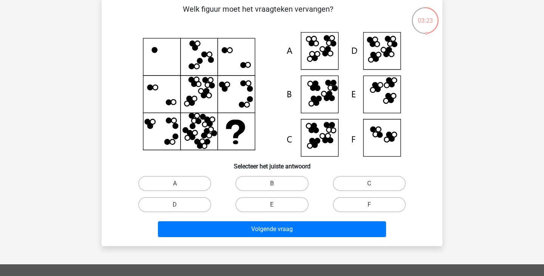
scroll to position [34, 0]
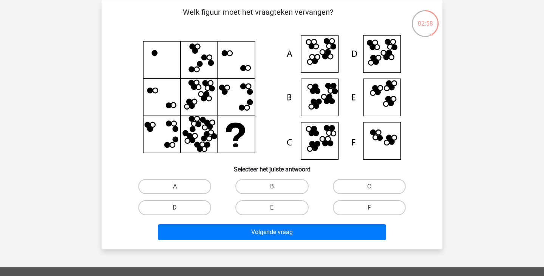
click at [322, 141] on icon at bounding box center [272, 97] width 305 height 125
click at [342, 209] on label "F" at bounding box center [369, 207] width 73 height 15
click at [369, 209] on input "F" at bounding box center [371, 210] width 5 height 5
radio input "true"
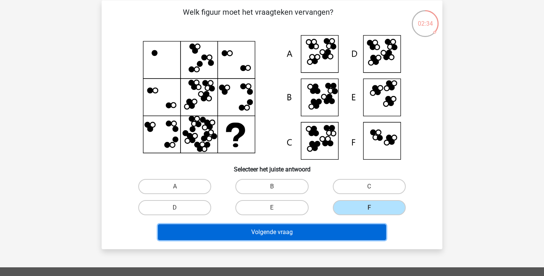
click at [285, 229] on button "Volgende vraag" at bounding box center [272, 232] width 229 height 16
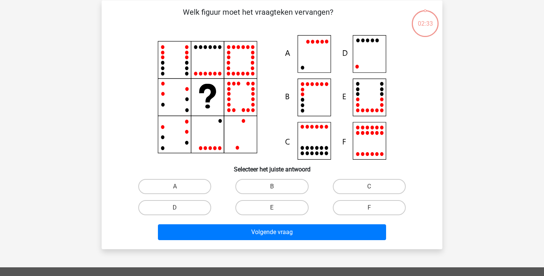
scroll to position [35, 0]
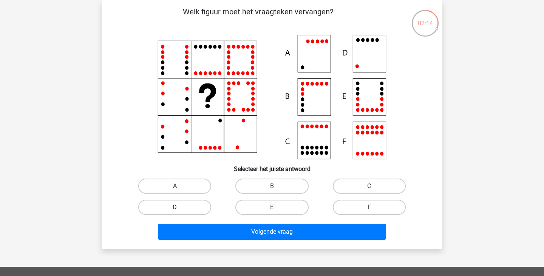
click at [192, 210] on label "D" at bounding box center [174, 207] width 73 height 15
click at [180, 210] on input "D" at bounding box center [177, 209] width 5 height 5
radio input "true"
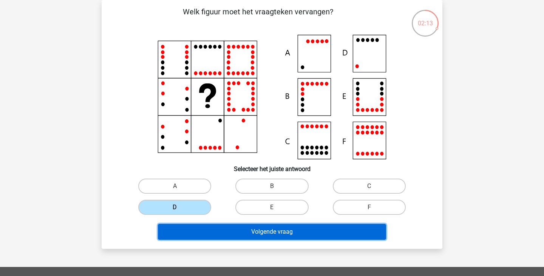
click at [226, 229] on button "Volgende vraag" at bounding box center [272, 232] width 229 height 16
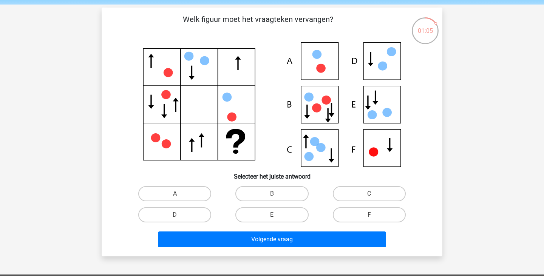
scroll to position [23, 0]
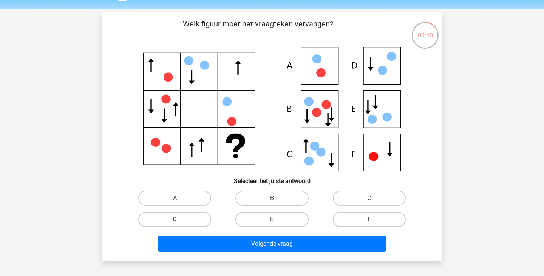
click at [281, 218] on label "E" at bounding box center [271, 219] width 73 height 15
click at [277, 220] on input "E" at bounding box center [274, 222] width 5 height 5
radio input "true"
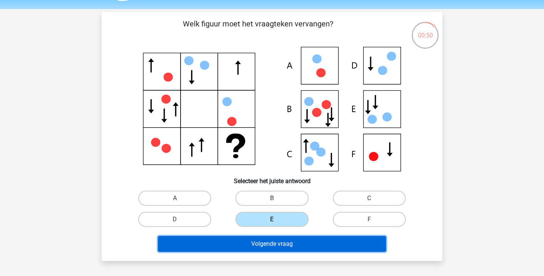
click at [281, 237] on button "Volgende vraag" at bounding box center [272, 244] width 229 height 16
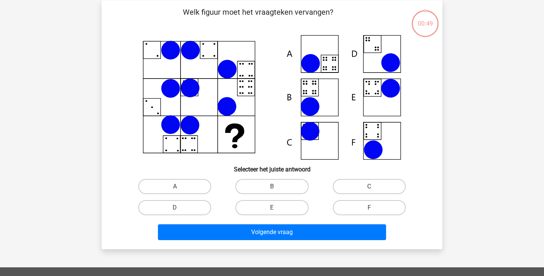
scroll to position [35, 0]
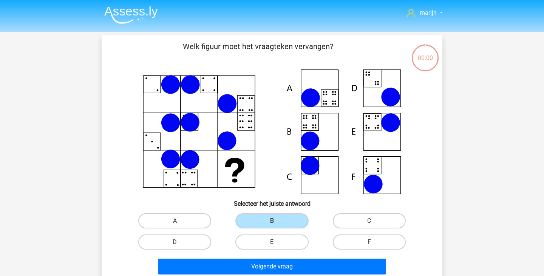
scroll to position [35, 0]
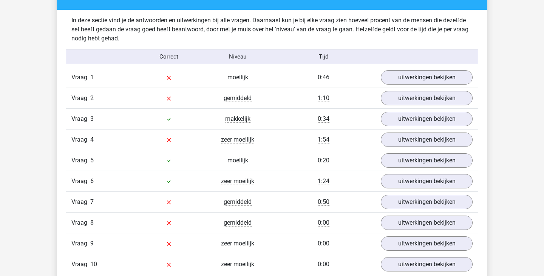
scroll to position [456, 0]
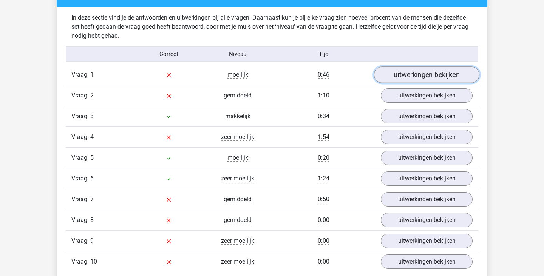
click at [419, 72] on link "uitwerkingen bekijken" at bounding box center [426, 75] width 105 height 17
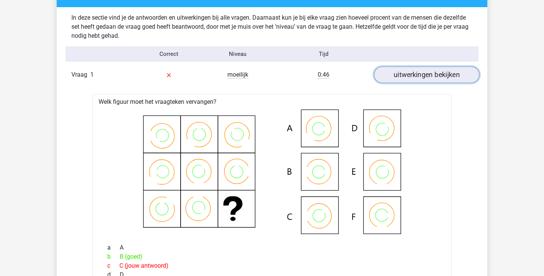
click at [418, 76] on link "uitwerkingen bekijken" at bounding box center [426, 75] width 105 height 17
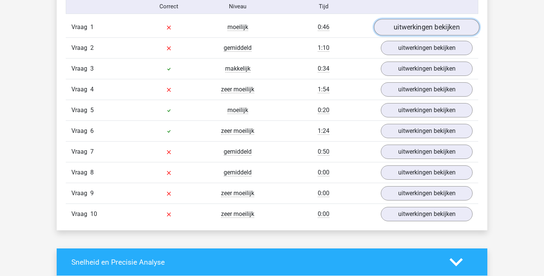
scroll to position [489, 0]
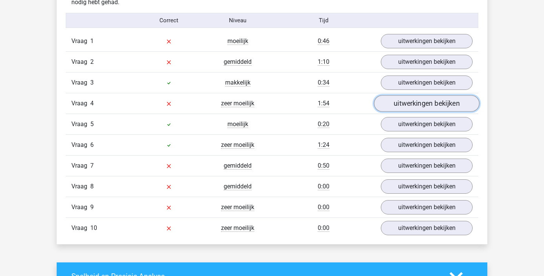
click at [410, 105] on link "uitwerkingen bekijken" at bounding box center [426, 103] width 105 height 17
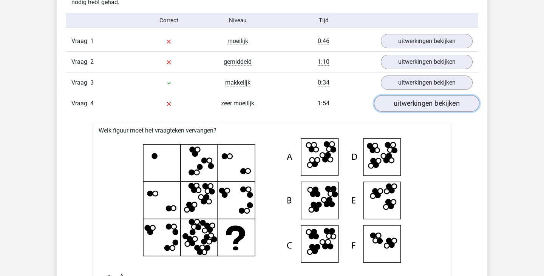
click at [410, 105] on link "uitwerkingen bekijken" at bounding box center [426, 103] width 105 height 17
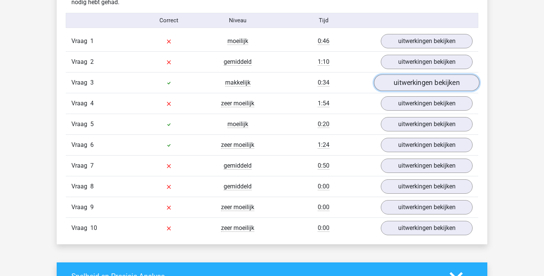
click at [406, 82] on link "uitwerkingen bekijken" at bounding box center [426, 82] width 105 height 17
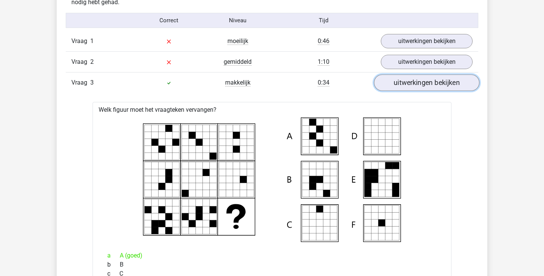
click at [406, 82] on link "uitwerkingen bekijken" at bounding box center [426, 82] width 105 height 17
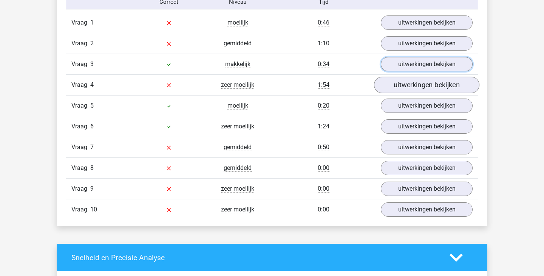
scroll to position [512, 0]
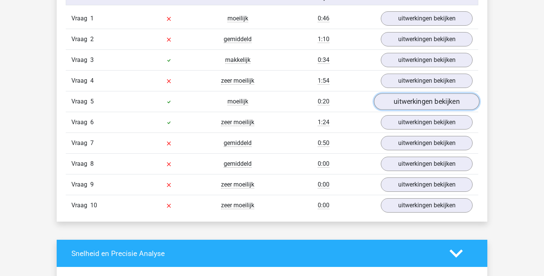
click at [432, 99] on link "uitwerkingen bekijken" at bounding box center [426, 101] width 105 height 17
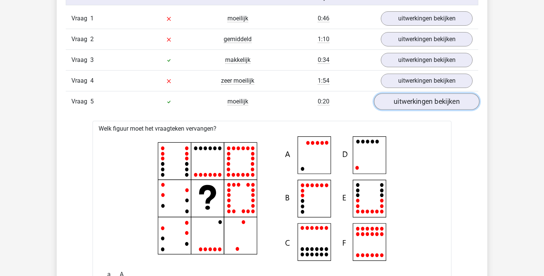
click at [431, 101] on link "uitwerkingen bekijken" at bounding box center [426, 101] width 105 height 17
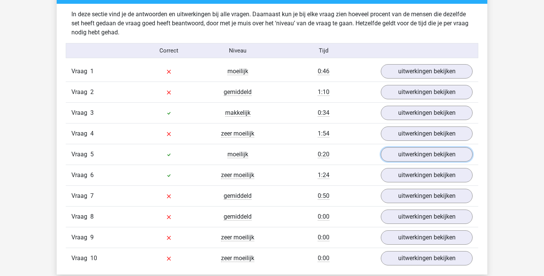
scroll to position [458, 0]
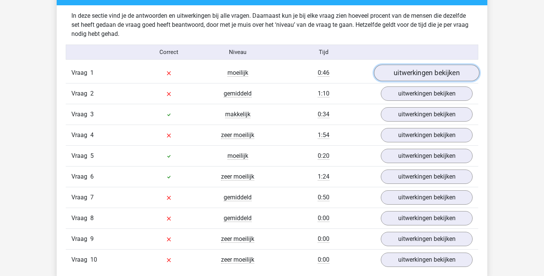
click at [418, 73] on link "uitwerkingen bekijken" at bounding box center [426, 73] width 105 height 17
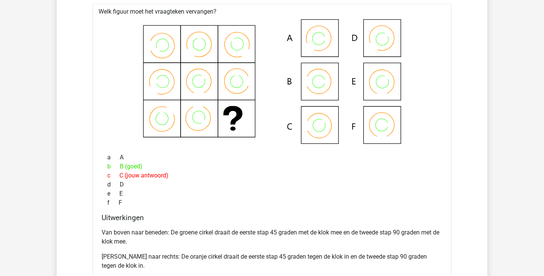
scroll to position [545, 0]
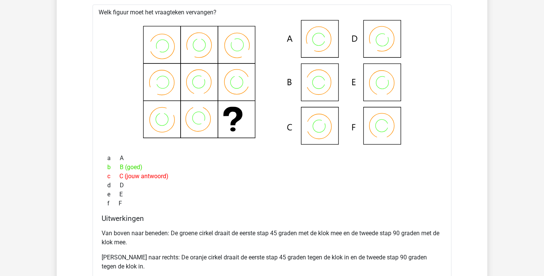
click at [317, 88] on icon at bounding box center [272, 82] width 335 height 125
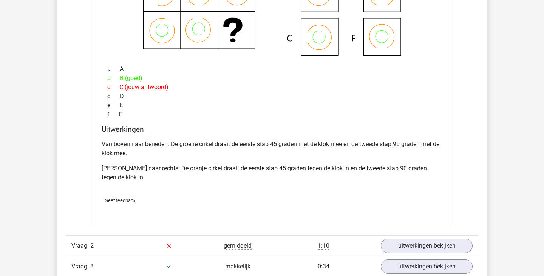
scroll to position [635, 0]
